Goal: Entertainment & Leisure: Consume media (video, audio)

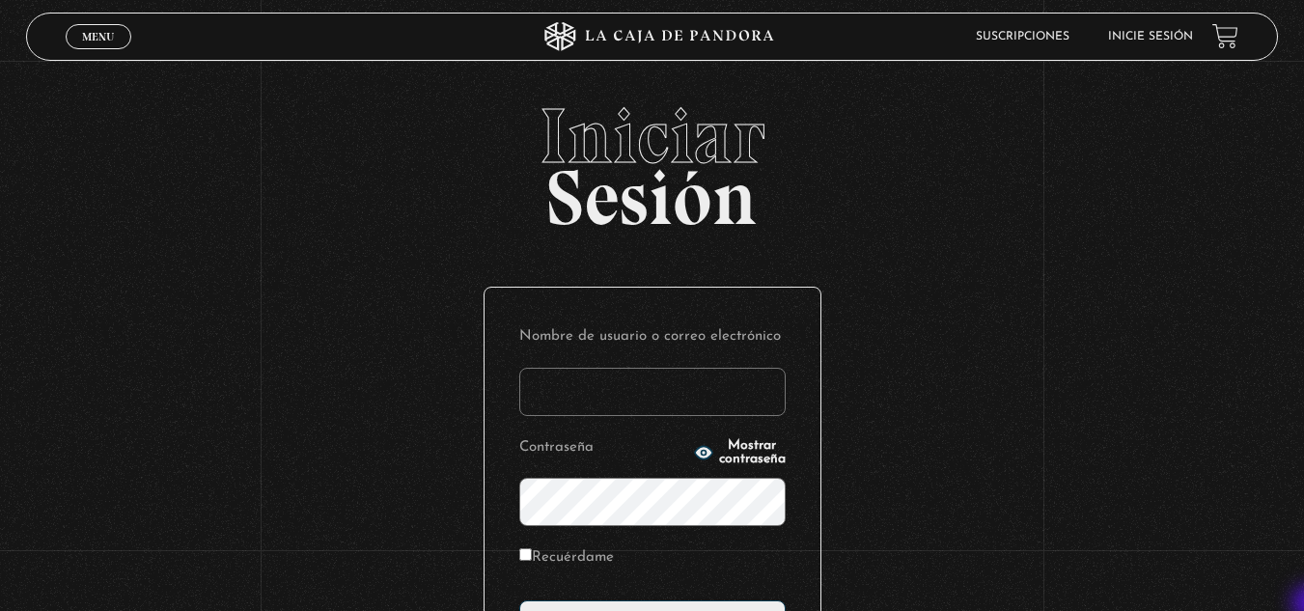
type input "[EMAIL_ADDRESS][DOMAIN_NAME]"
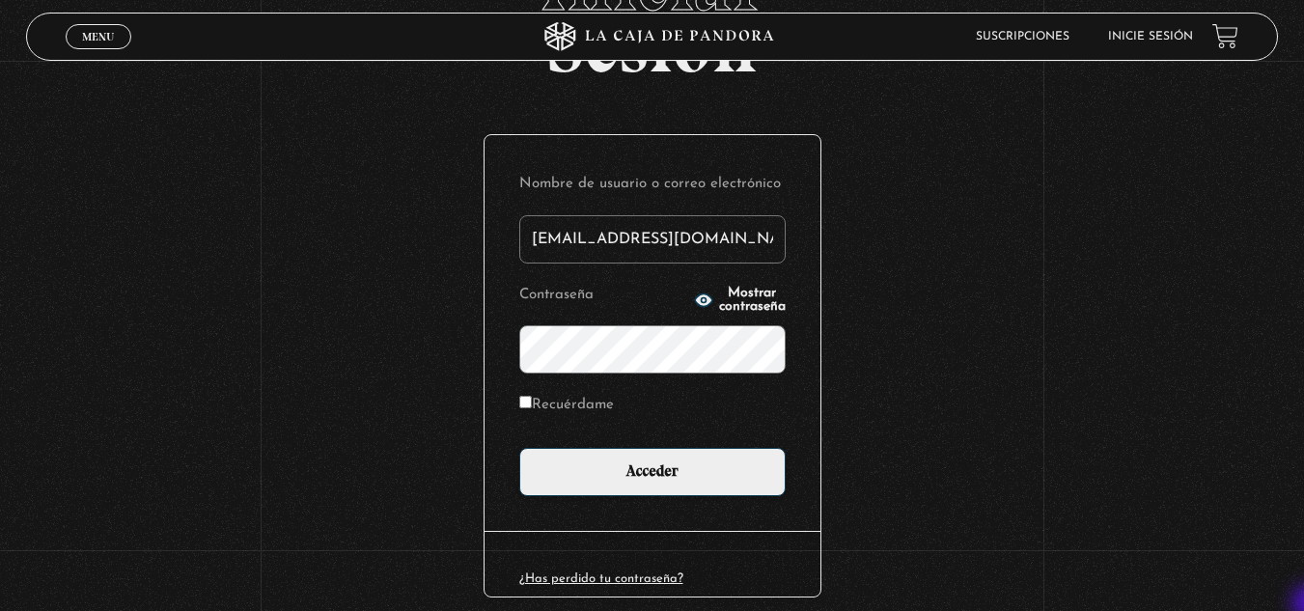
scroll to position [154, 0]
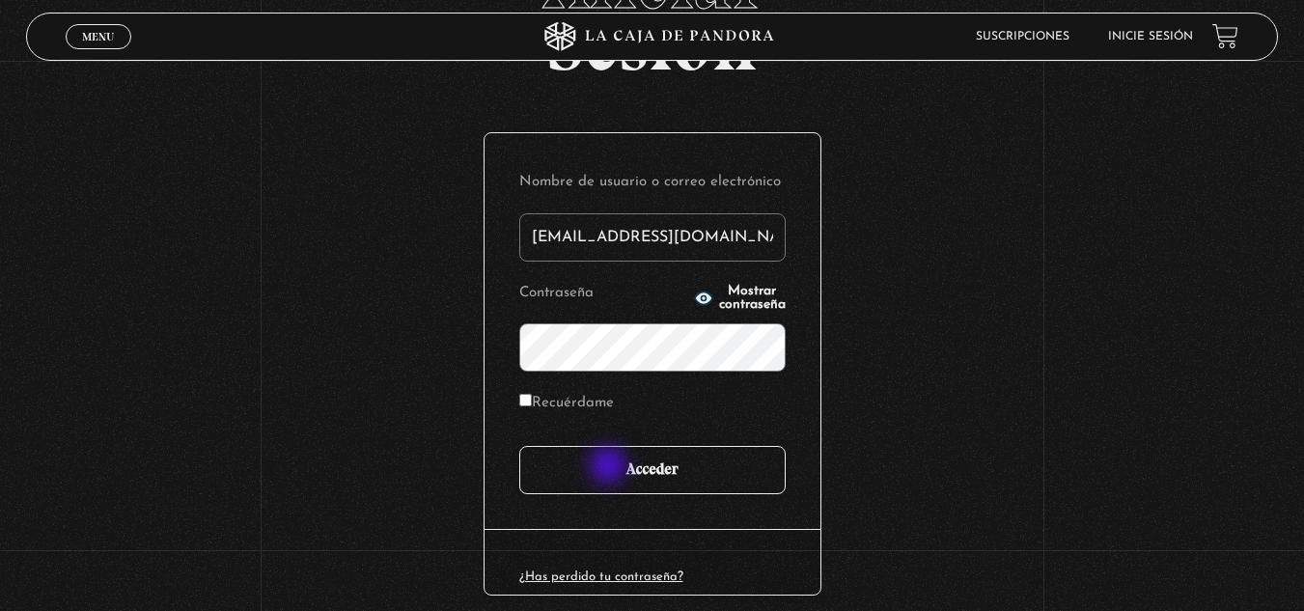
click at [610, 467] on input "Acceder" at bounding box center [652, 470] width 266 height 48
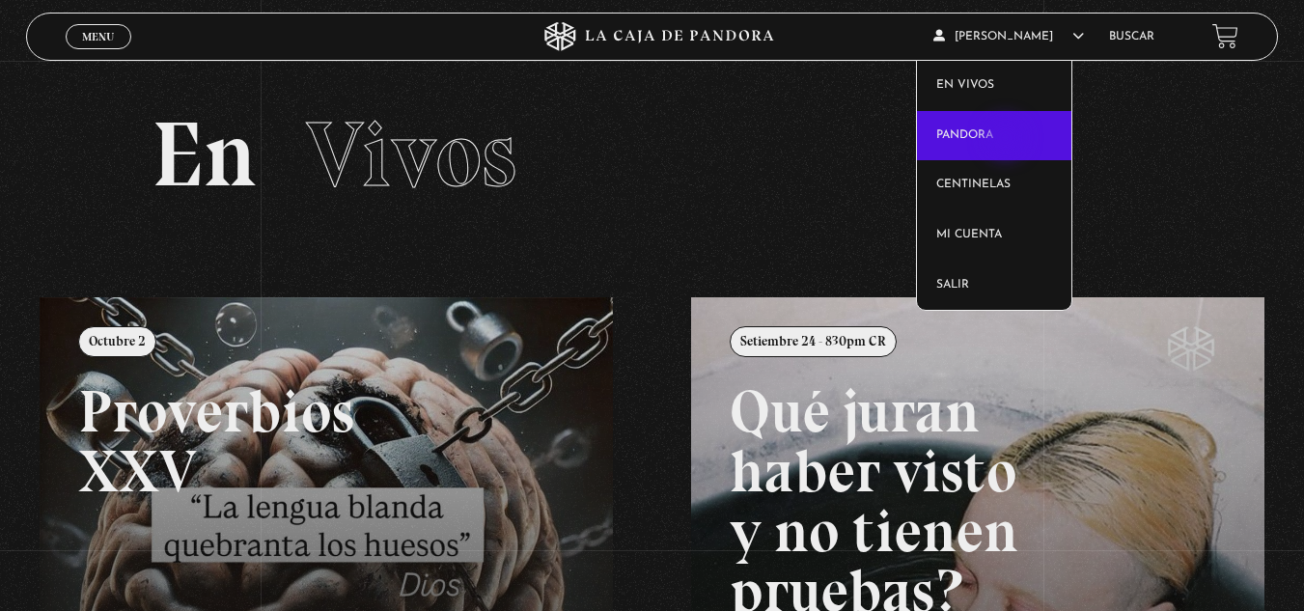
click at [1008, 140] on link "Pandora" at bounding box center [994, 136] width 154 height 50
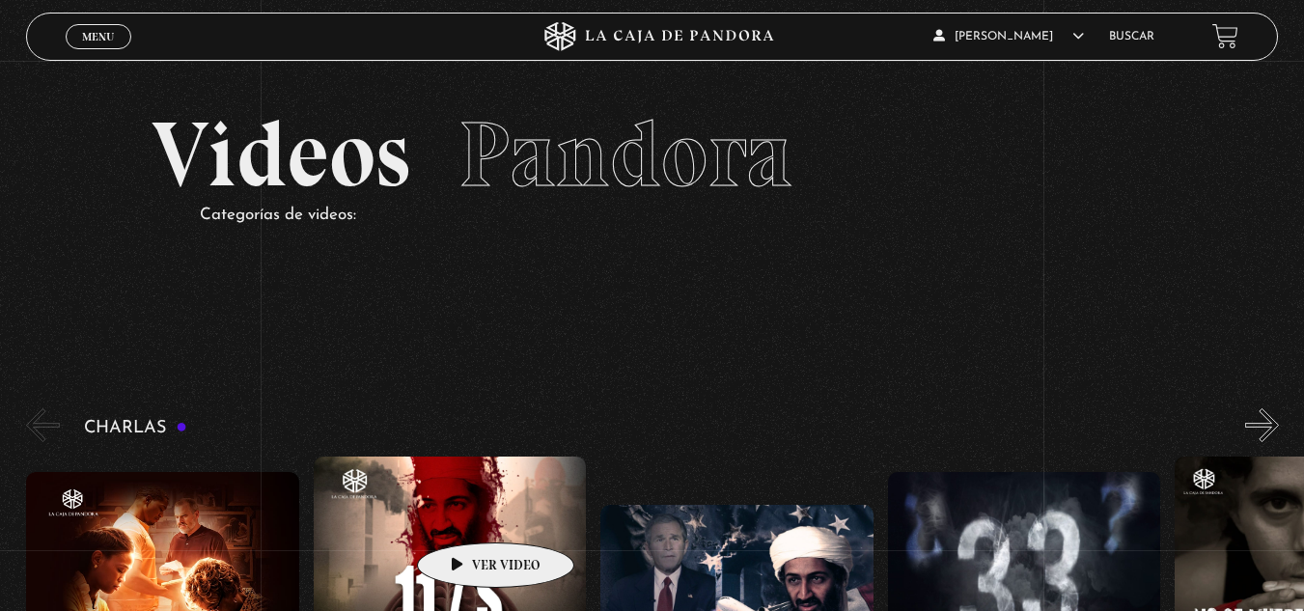
click at [465, 513] on figure at bounding box center [450, 592] width 273 height 272
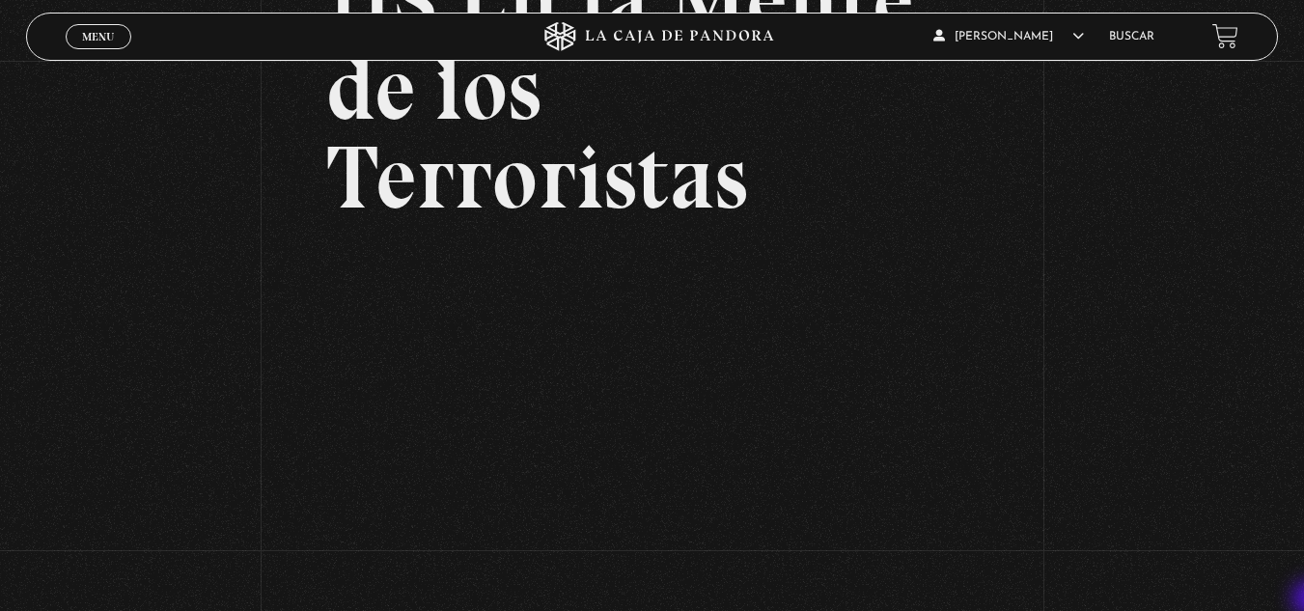
scroll to position [232, 0]
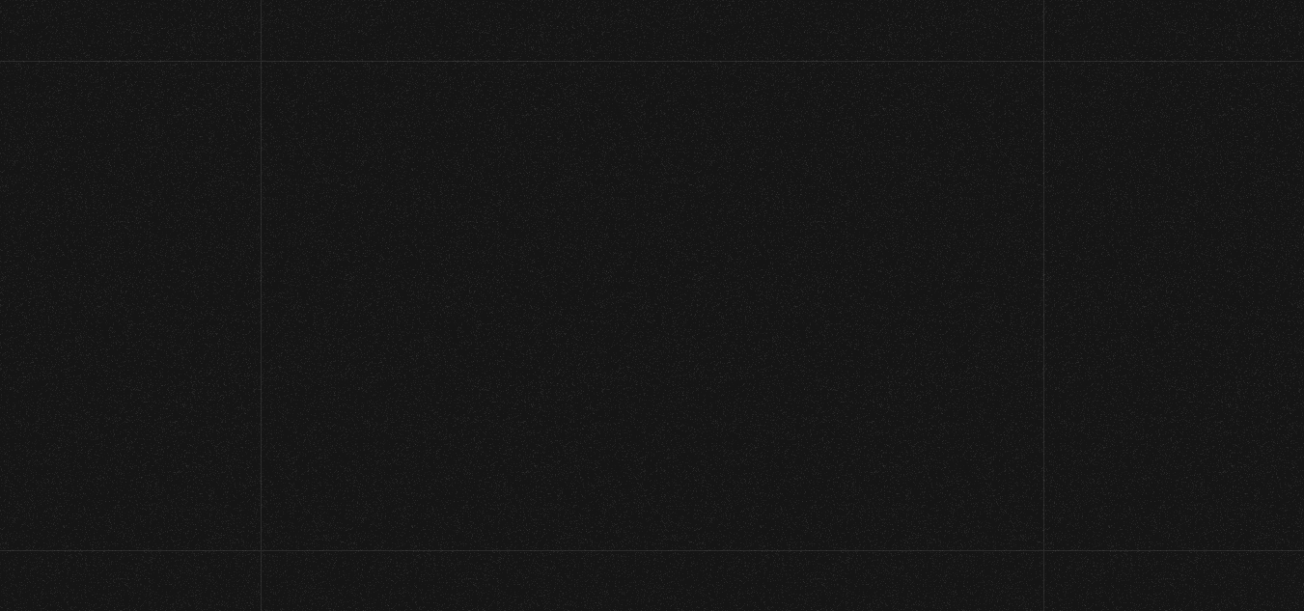
scroll to position [240, 0]
